Goal: Task Accomplishment & Management: Manage account settings

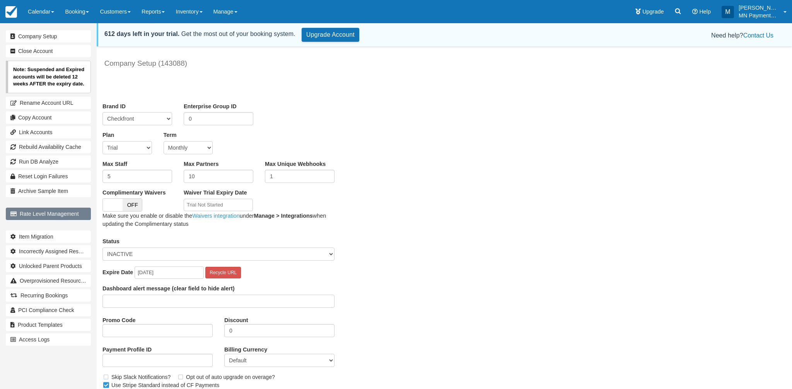
click at [79, 211] on link "Rate Level Management" at bounding box center [48, 214] width 85 height 12
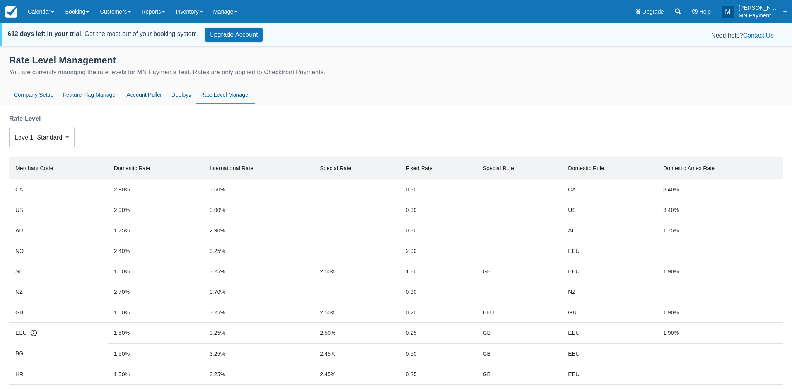
click at [63, 142] on body "Menu Calendar Booking Customer Inventory Asset Booking Daily Manifest Daily Lis…" at bounding box center [396, 194] width 792 height 389
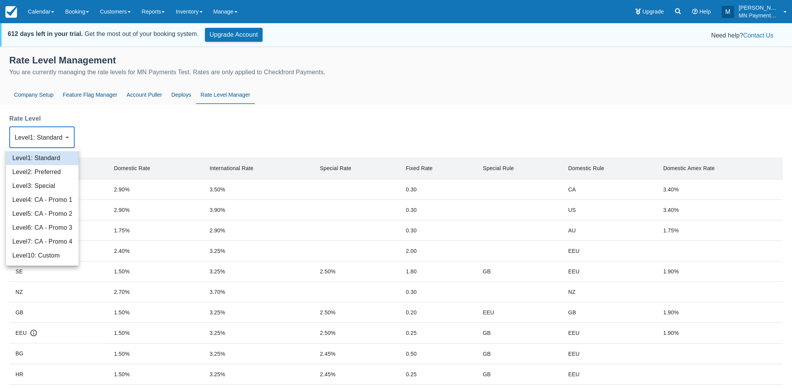
click at [67, 204] on li "Level 4 : CA - Promo 1" at bounding box center [42, 200] width 72 height 14
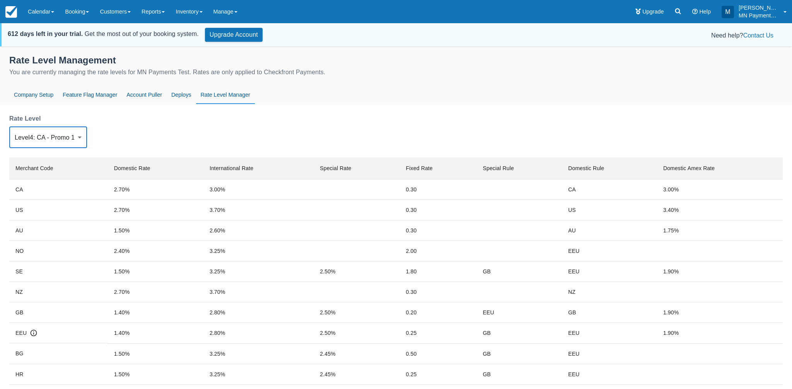
click at [60, 138] on body "Menu Calendar Booking Customer Inventory Asset Booking Daily Manifest Daily Lis…" at bounding box center [396, 194] width 792 height 389
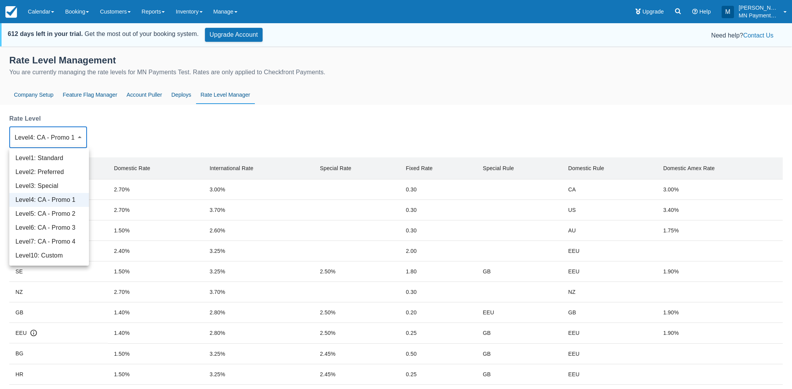
click at [65, 213] on li "Level 5 : CA - Promo 2" at bounding box center [49, 214] width 80 height 14
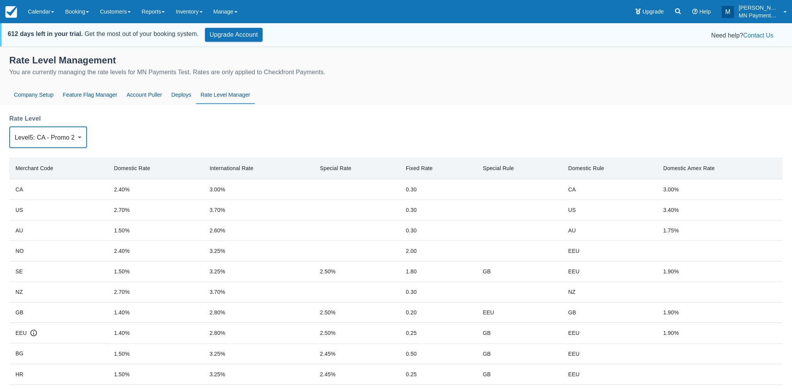
click at [65, 143] on body "Menu Calendar Booking Customer Inventory Asset Booking Daily Manifest Daily Lis…" at bounding box center [396, 194] width 792 height 389
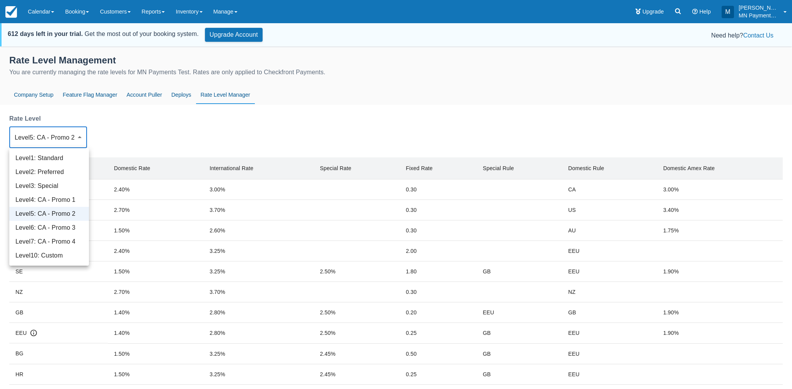
click at [66, 226] on li "Level 6 : CA - Promo 3" at bounding box center [49, 228] width 80 height 14
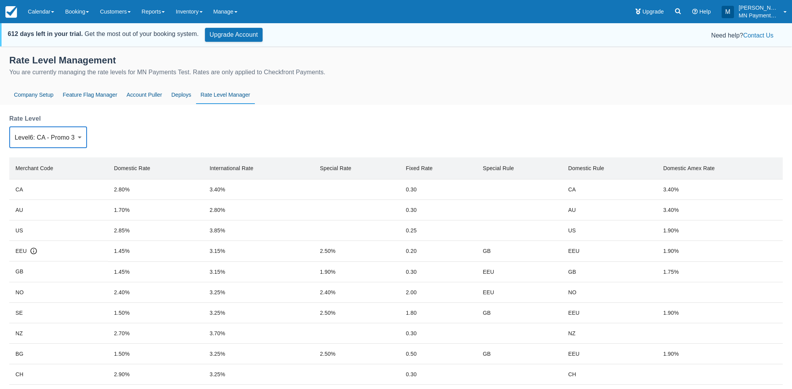
click at [65, 143] on body "Menu Calendar Booking Customer Inventory Asset Booking Daily Manifest Daily Lis…" at bounding box center [396, 194] width 792 height 389
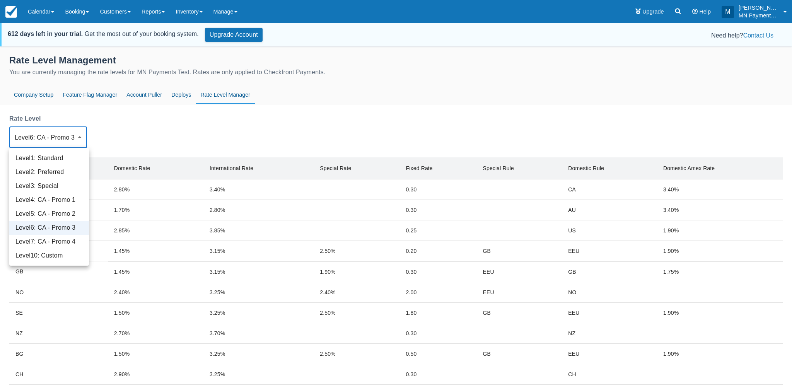
click at [66, 241] on li "Level 7 : CA - Promo 4" at bounding box center [49, 242] width 80 height 14
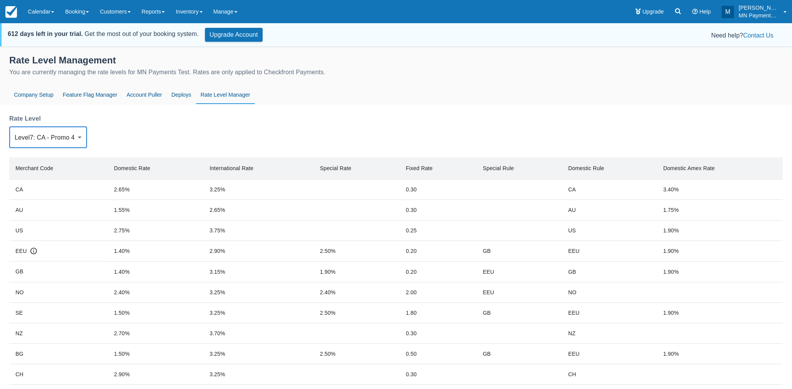
click at [69, 138] on body "Menu Calendar Booking Customer Inventory Asset Booking Daily Manifest Daily Lis…" at bounding box center [396, 194] width 792 height 389
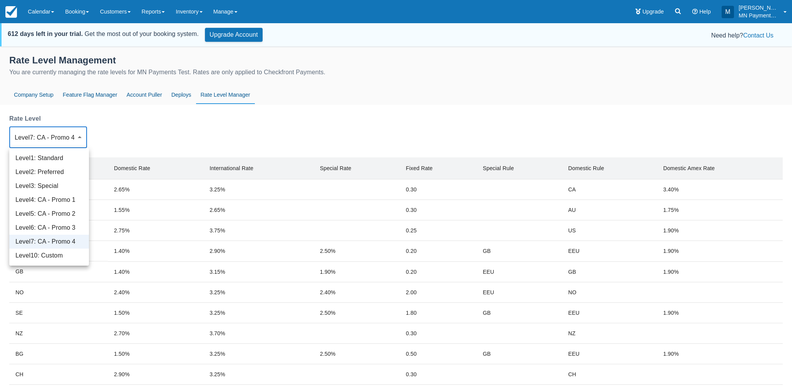
click at [66, 255] on li "Level 10 : Custom" at bounding box center [49, 256] width 80 height 14
type input "10"
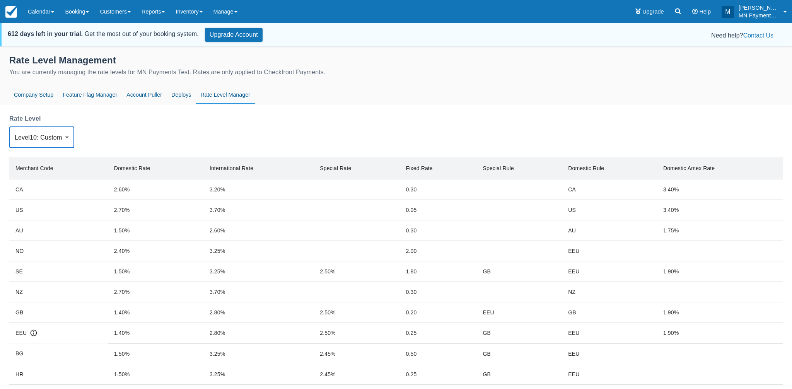
click at [53, 135] on body "Menu Calendar Booking Customer Inventory Asset Booking Daily Manifest Daily Lis…" at bounding box center [396, 194] width 792 height 389
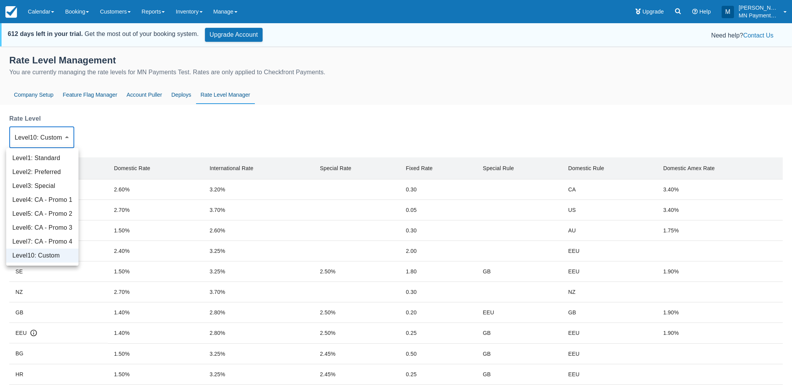
click at [56, 255] on li "Level 10 : Custom" at bounding box center [42, 256] width 72 height 14
